Goal: Navigation & Orientation: Find specific page/section

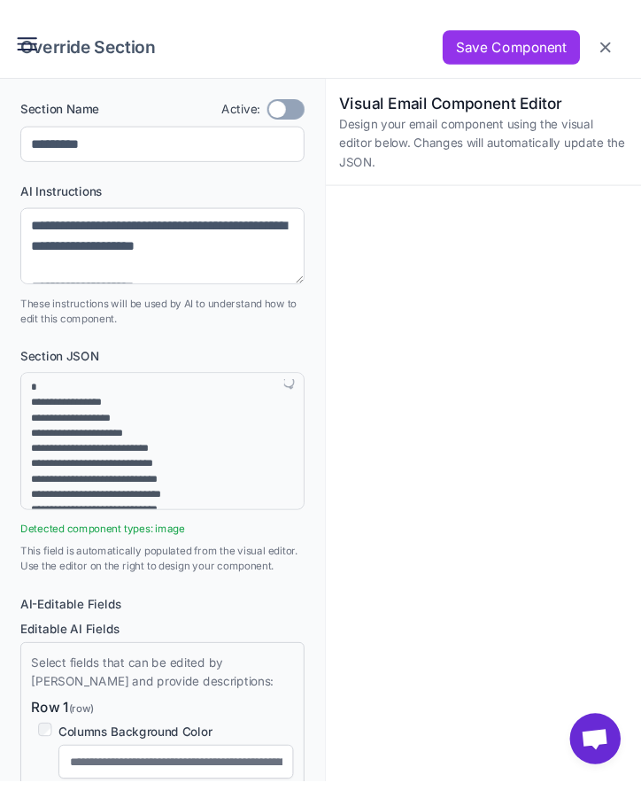
scroll to position [89, 0]
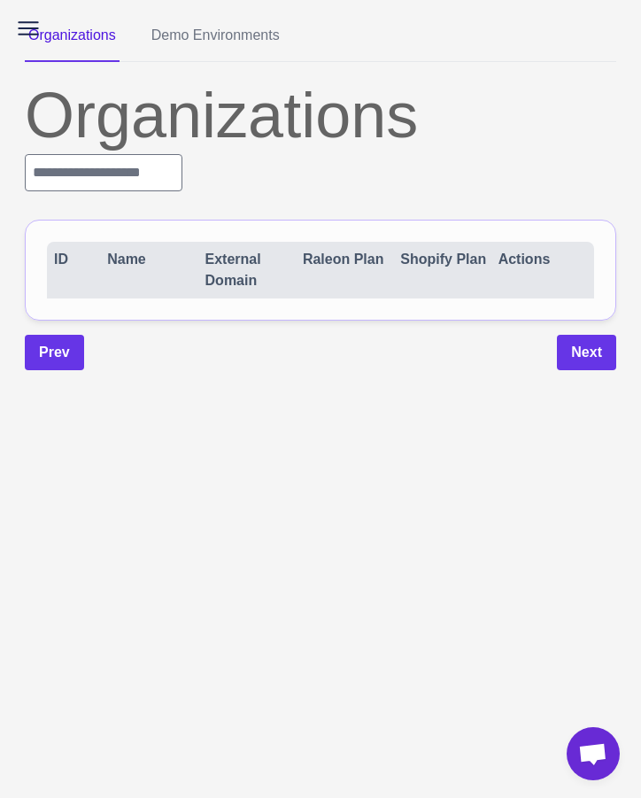
click at [538, 123] on div "Organizations" at bounding box center [320, 115] width 591 height 64
click at [508, 92] on div "Organizations" at bounding box center [320, 115] width 591 height 64
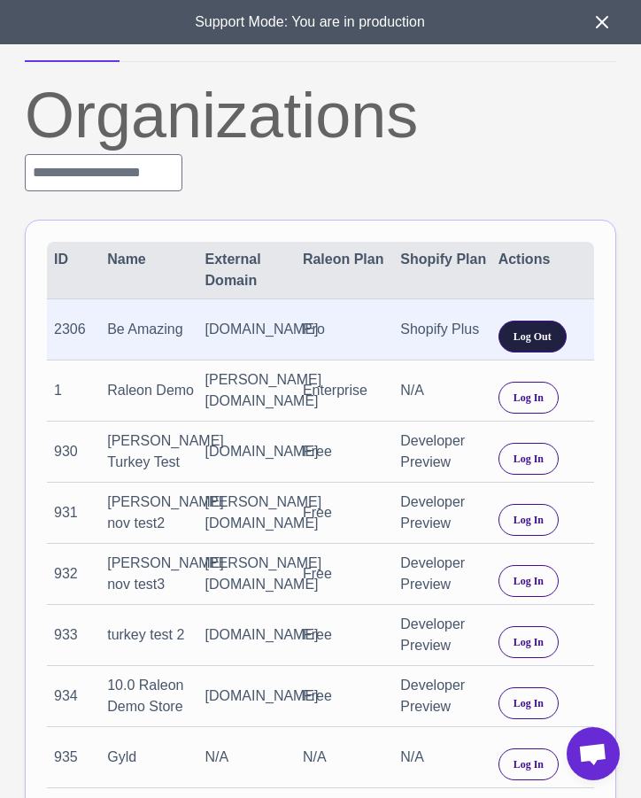
click at [526, 336] on span "Log Out" at bounding box center [532, 336] width 38 height 16
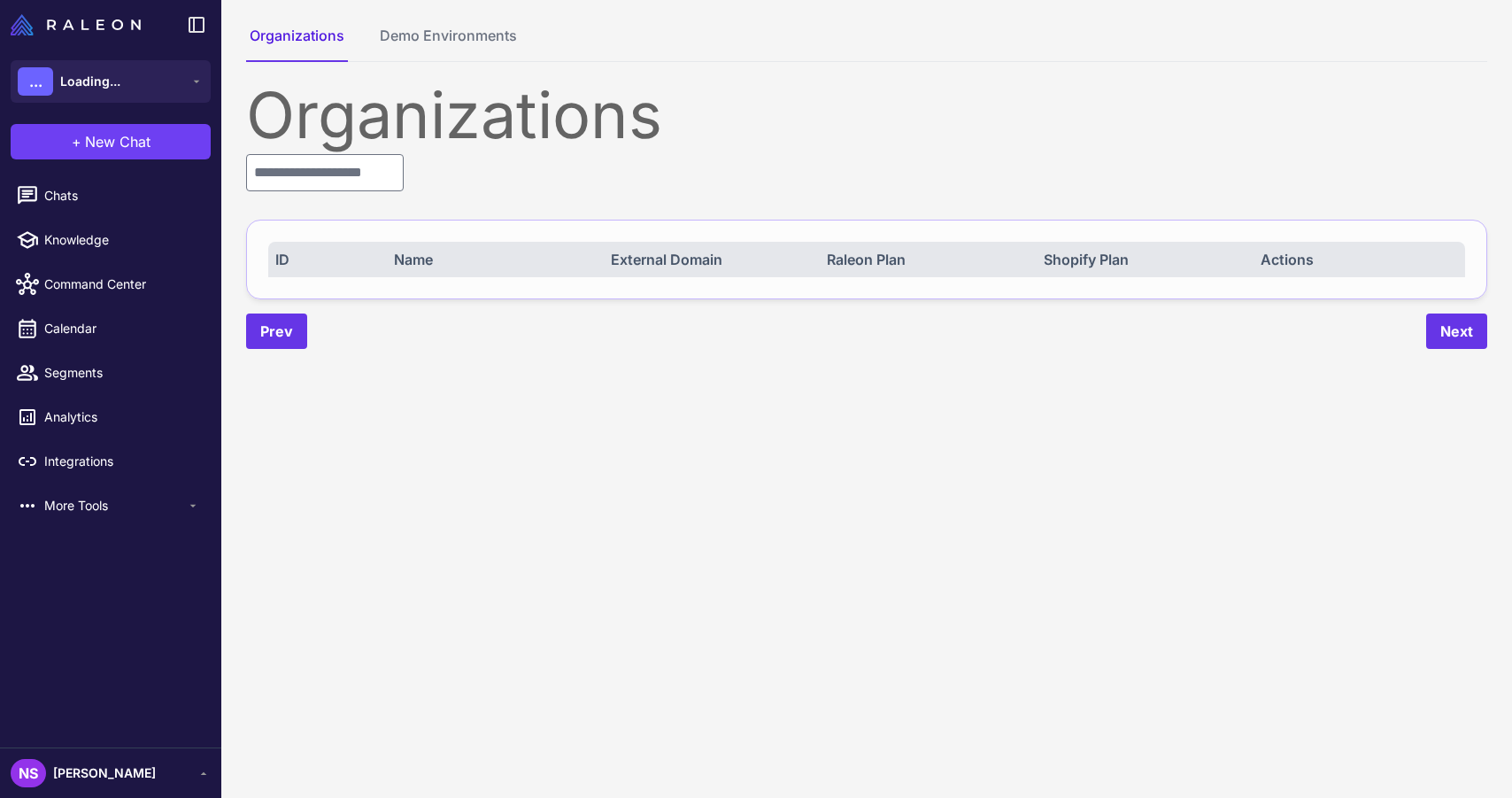
click at [641, 83] on div "Organizations" at bounding box center [866, 115] width 1241 height 64
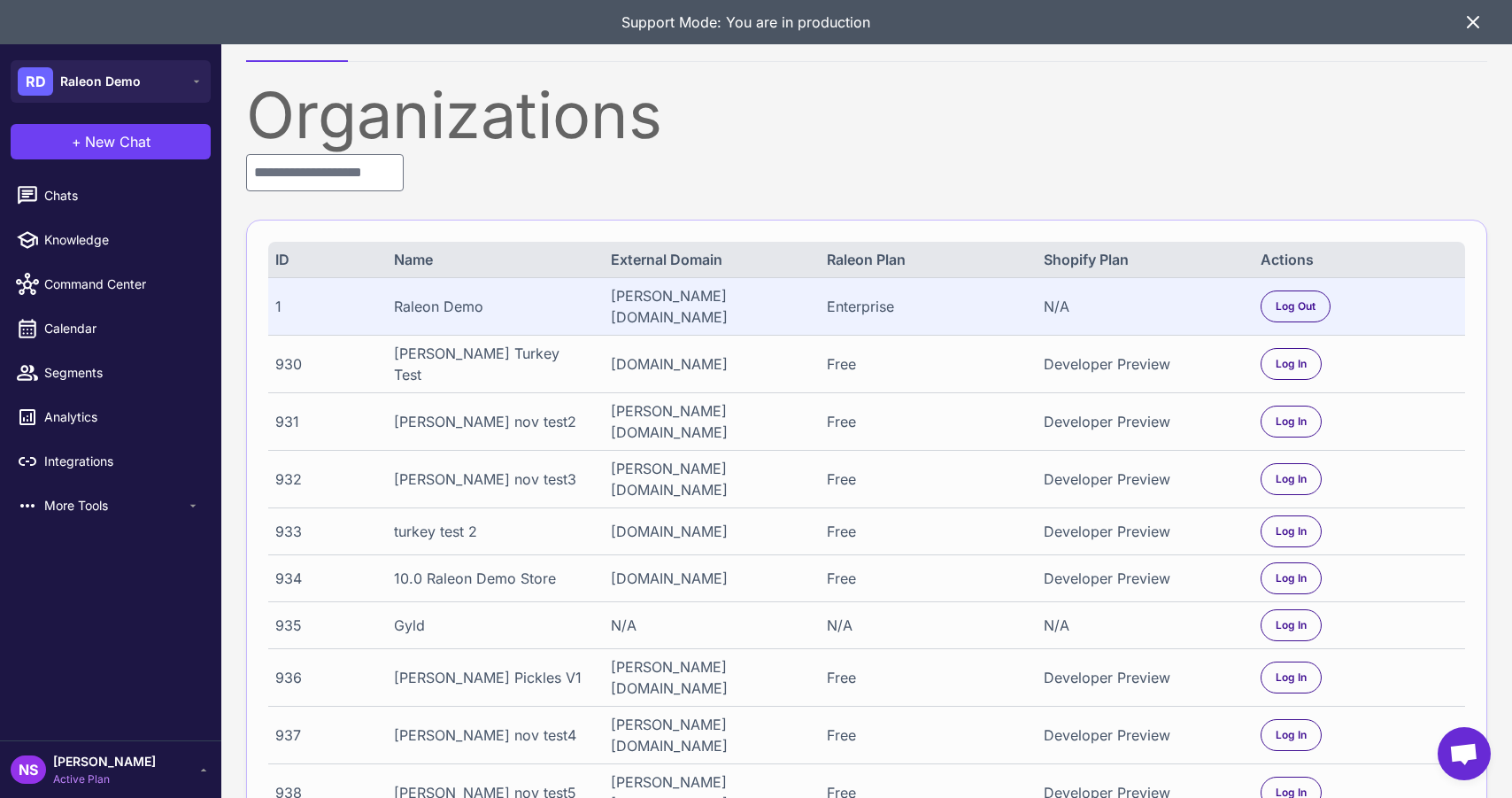
click at [641, 15] on icon at bounding box center [1472, 22] width 21 height 21
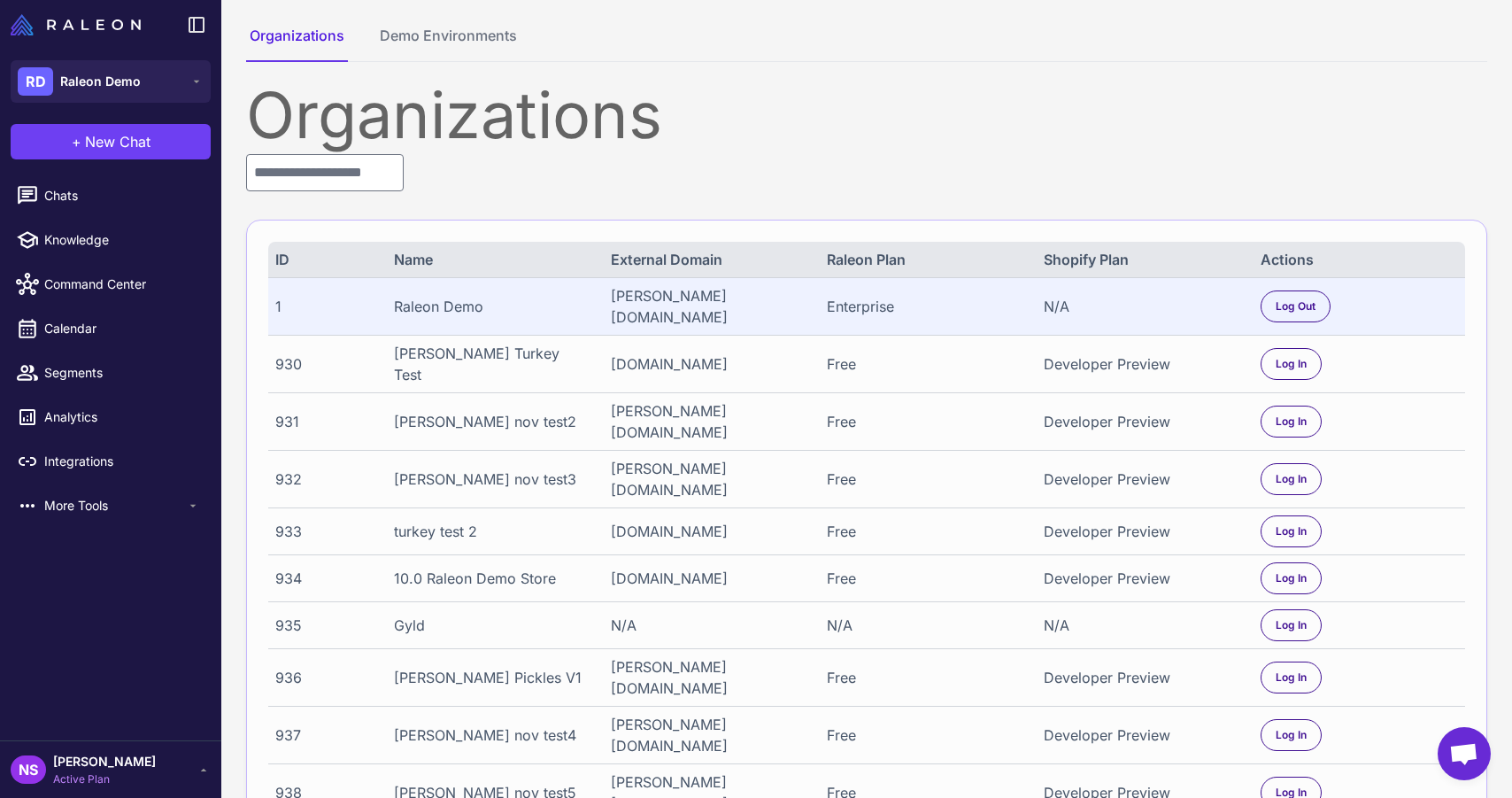
drag, startPoint x: 926, startPoint y: 54, endPoint x: 722, endPoint y: 1, distance: 210.4
click at [641, 53] on nav "Organizations Demo Environments" at bounding box center [866, 43] width 1241 height 37
click at [641, 32] on nav "Organizations Demo Environments" at bounding box center [866, 43] width 1241 height 37
